Goal: Transaction & Acquisition: Subscribe to service/newsletter

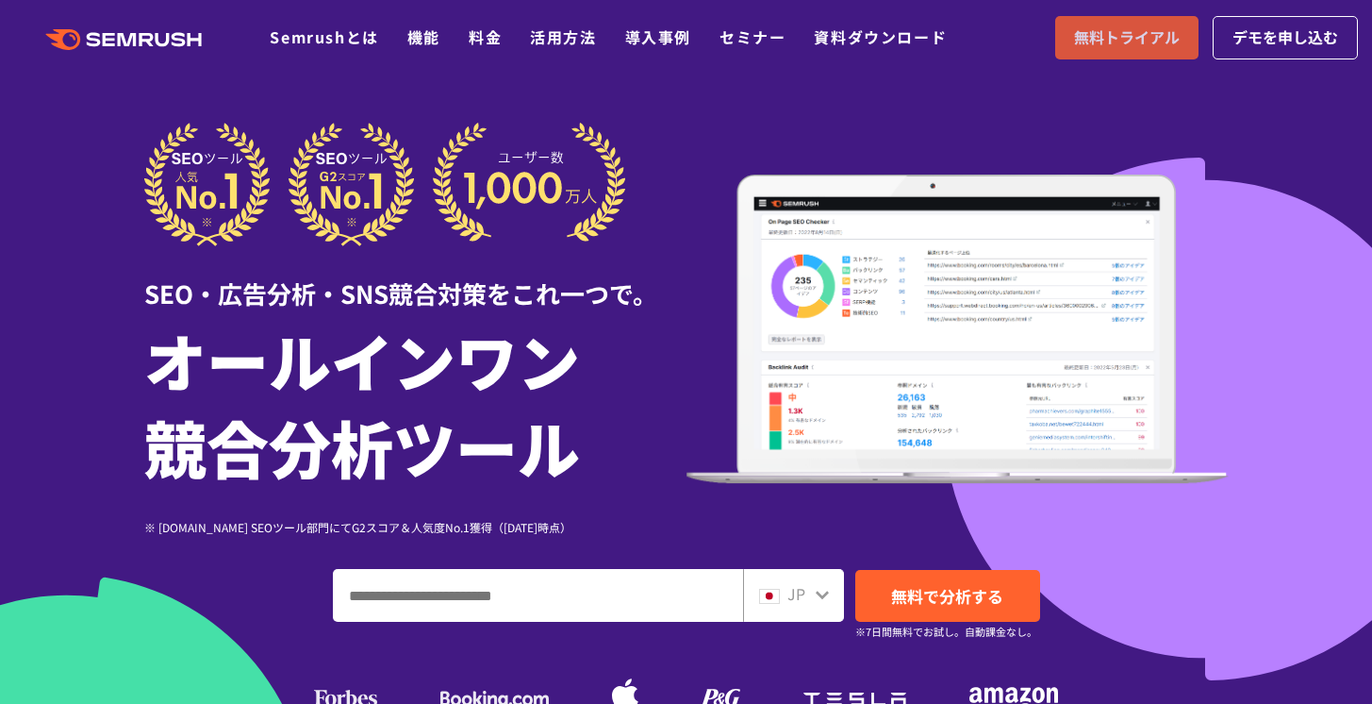
click at [1141, 39] on span "無料トライアル" at bounding box center [1127, 37] width 106 height 25
click at [1291, 18] on link "デモを申し込む" at bounding box center [1285, 37] width 145 height 43
click at [1121, 26] on span "無料トライアル" at bounding box center [1127, 37] width 106 height 25
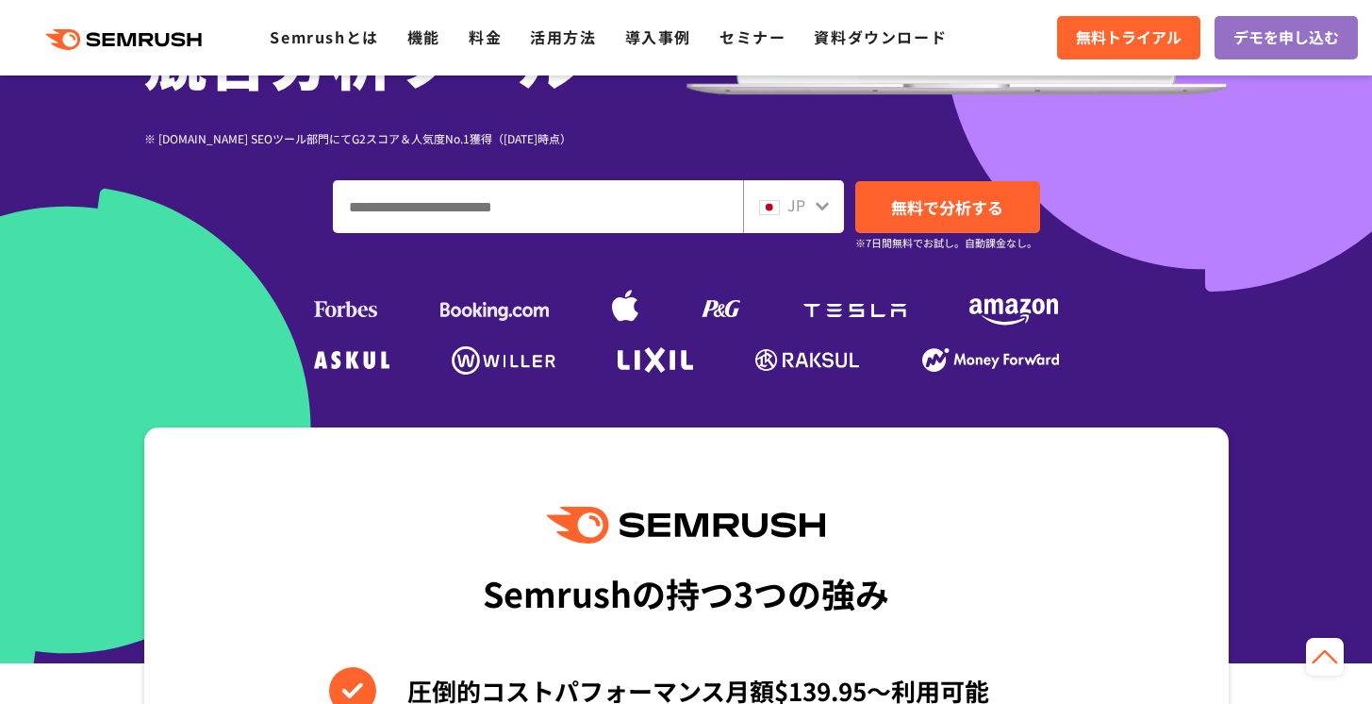
scroll to position [4, 0]
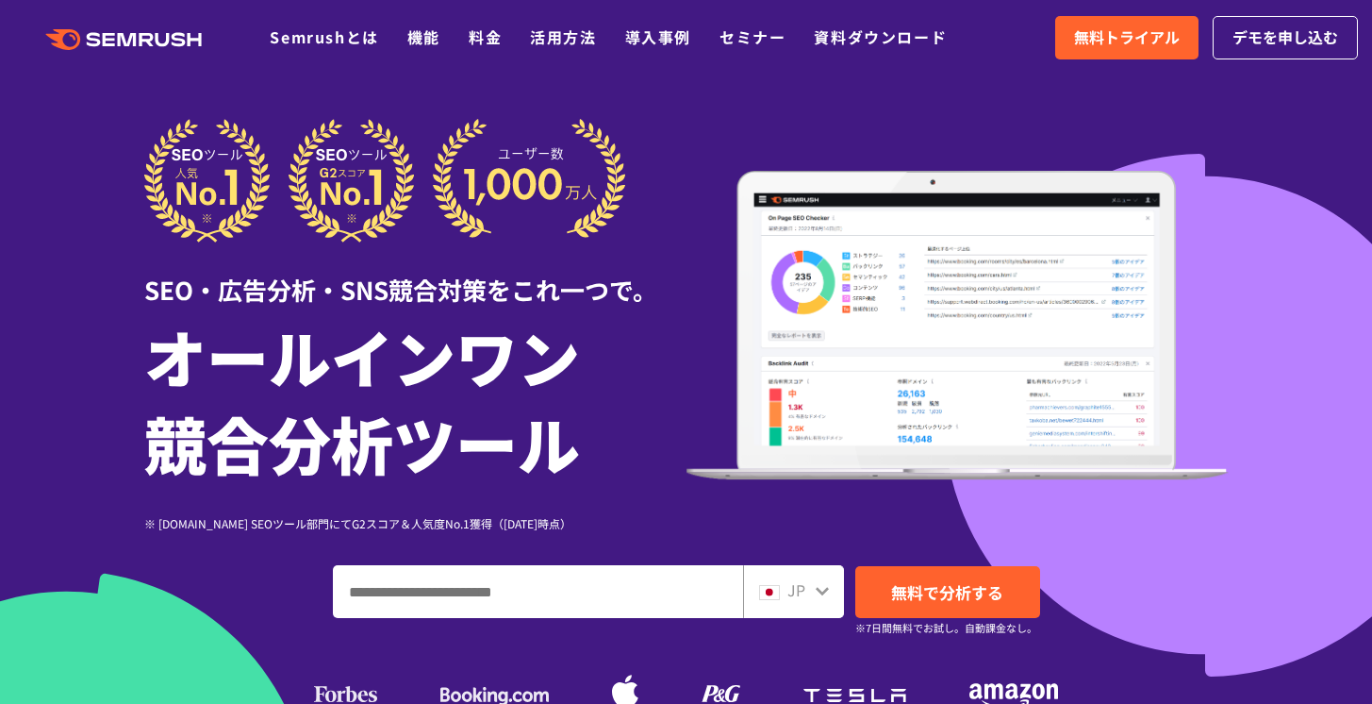
click at [904, 23] on div ".cls {fill: #FF642D;} .cls {fill: #FF642D;} Semrushとは 機能 料金 活用方法 導入事例 セミナー 資料ダウ…" at bounding box center [686, 37] width 1372 height 57
click at [882, 31] on link "資料ダウンロード" at bounding box center [880, 36] width 133 height 23
